Goal: Task Accomplishment & Management: Use online tool/utility

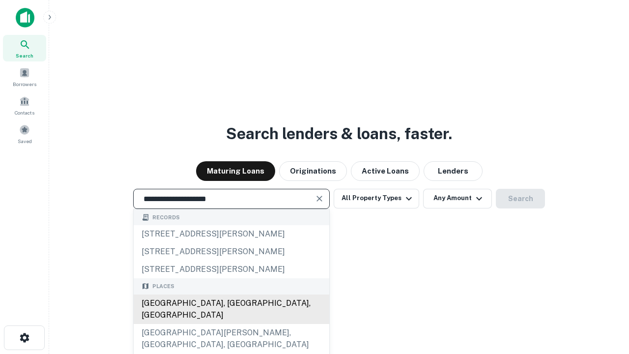
click at [231, 324] on div "[GEOGRAPHIC_DATA], [GEOGRAPHIC_DATA], [GEOGRAPHIC_DATA]" at bounding box center [232, 308] width 196 height 29
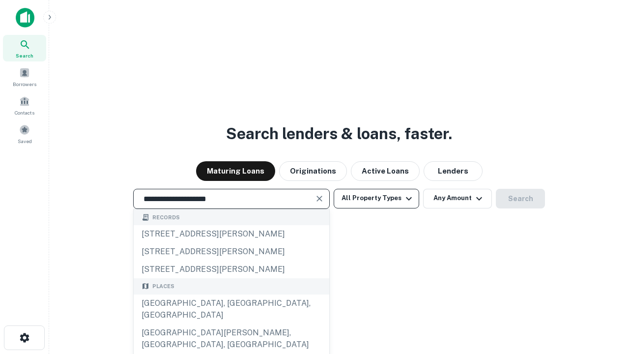
type input "**********"
click at [377, 198] on button "All Property Types" at bounding box center [377, 199] width 86 height 20
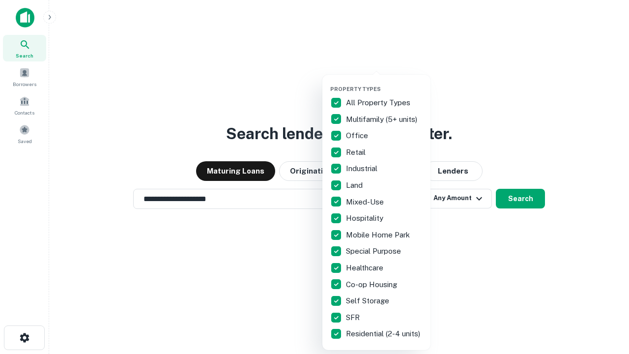
click at [384, 83] on button "button" at bounding box center [384, 83] width 108 height 0
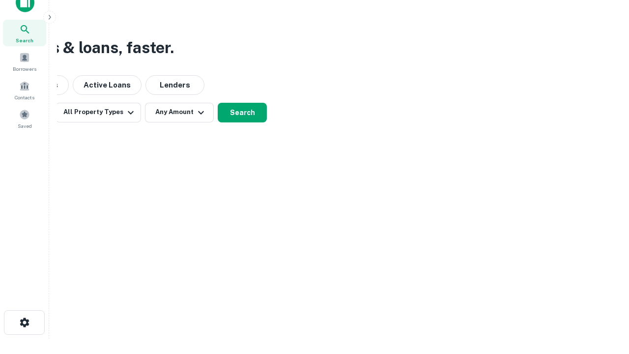
scroll to position [16, 0]
click at [179, 112] on button "Any Amount" at bounding box center [179, 112] width 69 height 20
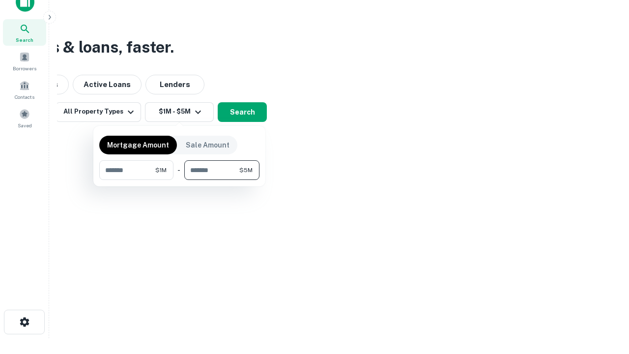
type input "*******"
click at [179, 180] on button "button" at bounding box center [179, 180] width 160 height 0
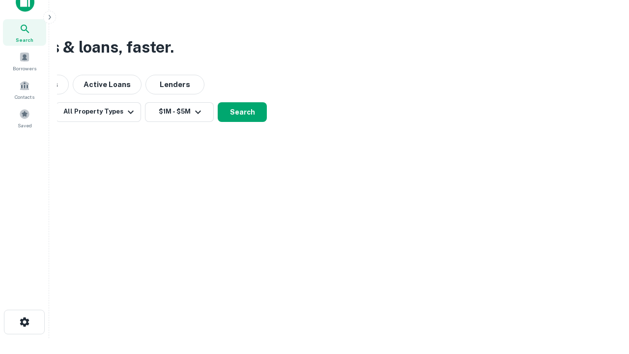
scroll to position [6, 181]
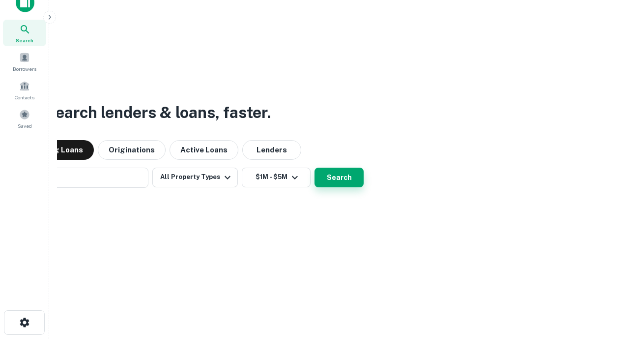
click at [315, 168] on button "Search" at bounding box center [339, 178] width 49 height 20
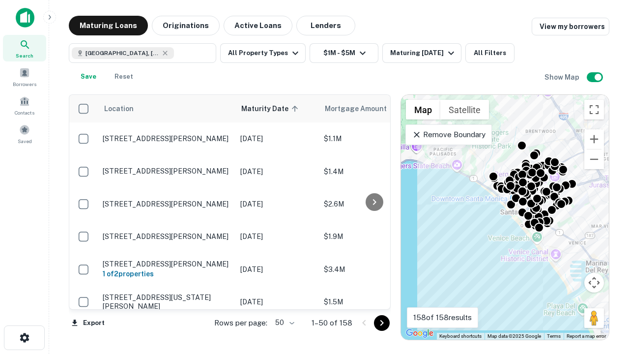
click at [283, 322] on body "Search Borrowers Contacts Saved Maturing Loans Originations Active Loans Lender…" at bounding box center [314, 177] width 629 height 354
click at [284, 298] on li "25" at bounding box center [283, 298] width 29 height 18
